Goal: Connect with others: Connect with others

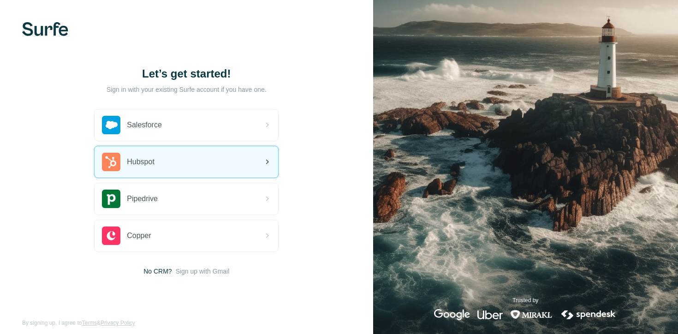
click at [198, 156] on div "Hubspot" at bounding box center [187, 161] width 184 height 31
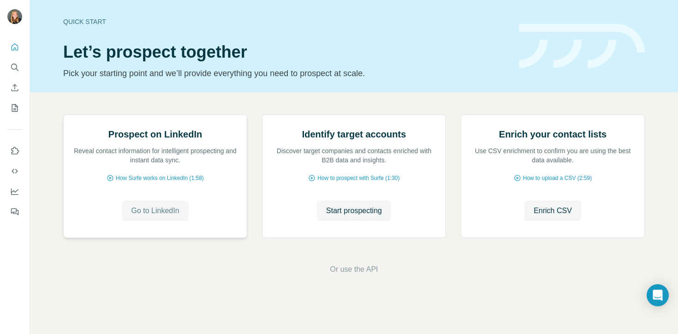
click at [180, 221] on button "Go to LinkedIn" at bounding box center [155, 211] width 66 height 20
